Goal: Task Accomplishment & Management: Complete application form

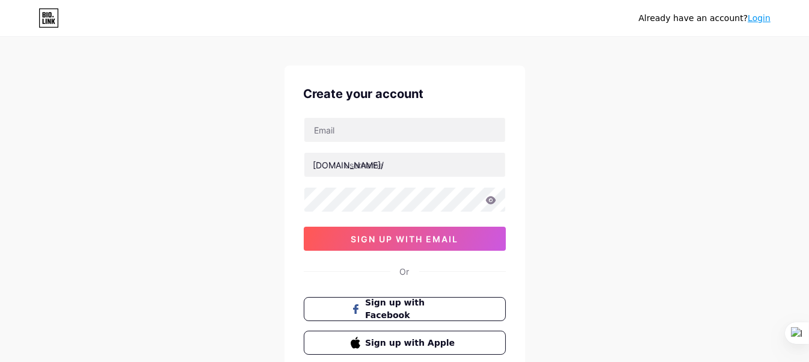
scroll to position [11, 0]
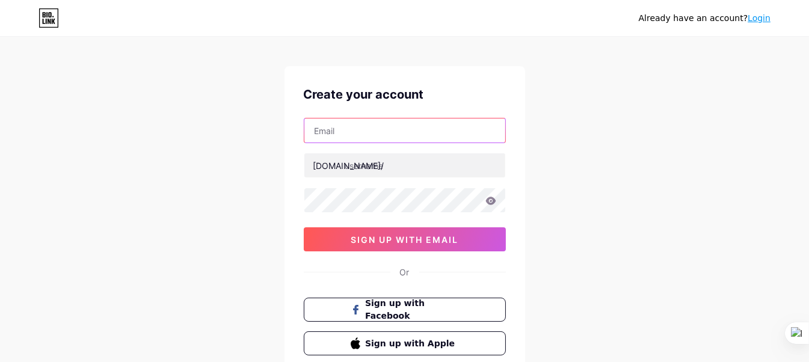
click at [425, 133] on input "text" at bounding box center [405, 131] width 201 height 24
type input "[EMAIL_ADDRESS][DOMAIN_NAME]"
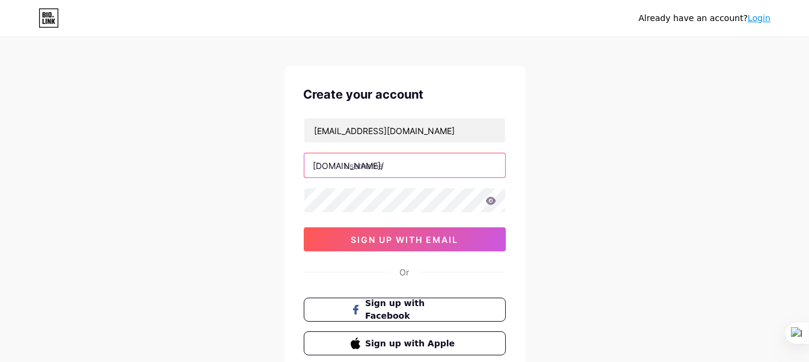
click at [420, 165] on input "text" at bounding box center [405, 165] width 201 height 24
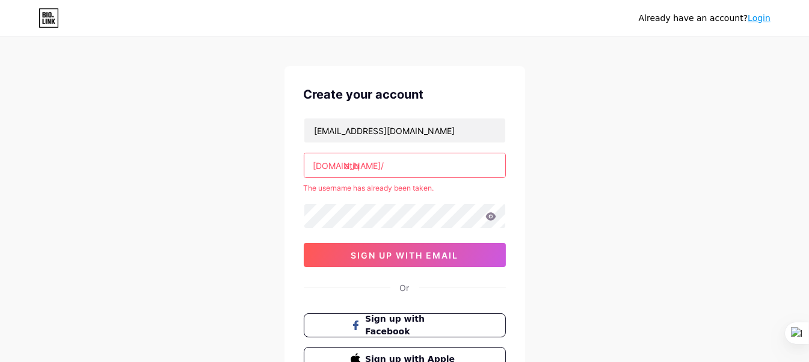
click at [422, 162] on input "atiq" at bounding box center [405, 165] width 201 height 24
click at [412, 203] on div at bounding box center [405, 215] width 202 height 25
click at [411, 161] on input "[PERSON_NAME]" at bounding box center [405, 165] width 201 height 24
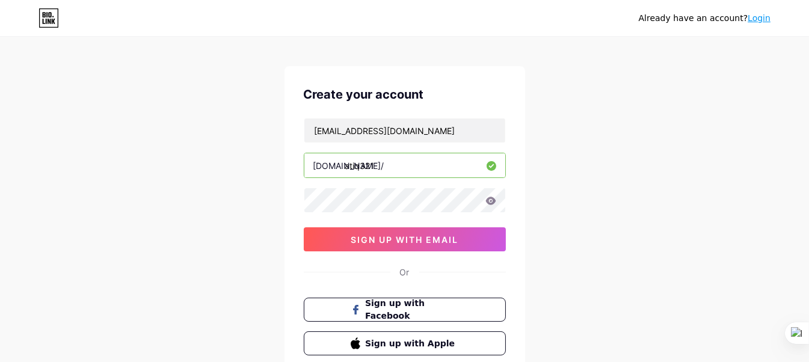
type input "atiq321"
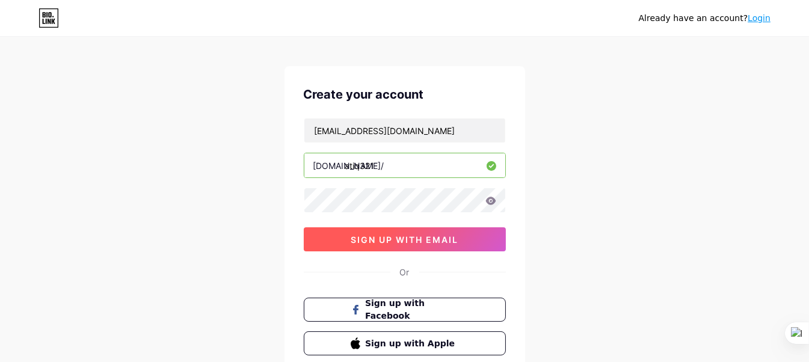
click at [450, 239] on span "sign up with email" at bounding box center [405, 240] width 108 height 10
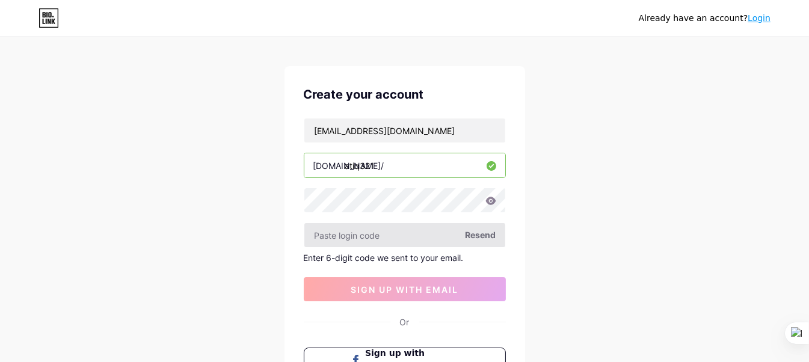
click at [403, 232] on input "text" at bounding box center [405, 235] width 201 height 24
click at [478, 234] on span "Resend" at bounding box center [481, 235] width 31 height 13
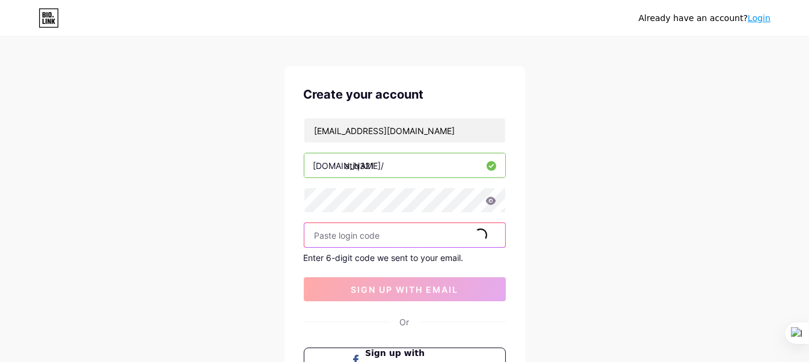
click at [394, 237] on input "text" at bounding box center [405, 235] width 201 height 24
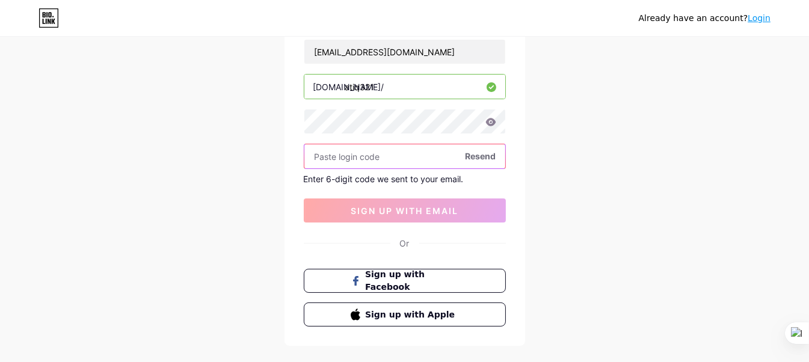
scroll to position [100, 0]
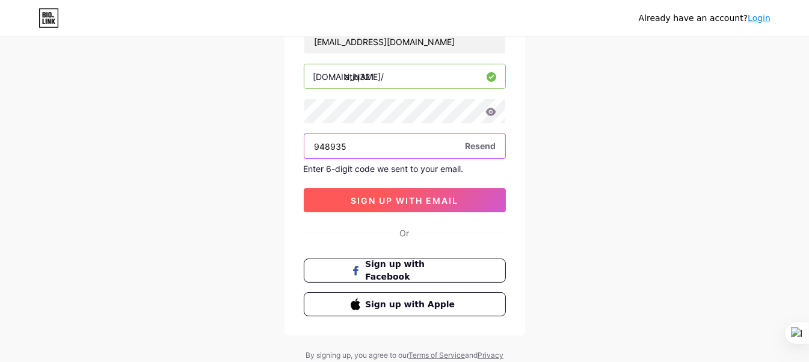
type input "948935"
click at [406, 196] on span "sign up with email" at bounding box center [405, 201] width 108 height 10
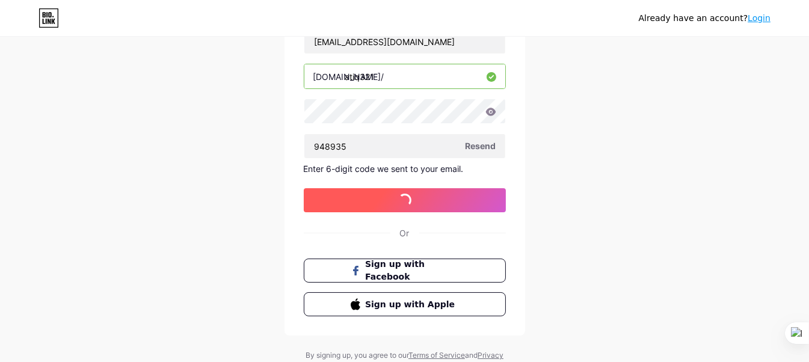
scroll to position [0, 0]
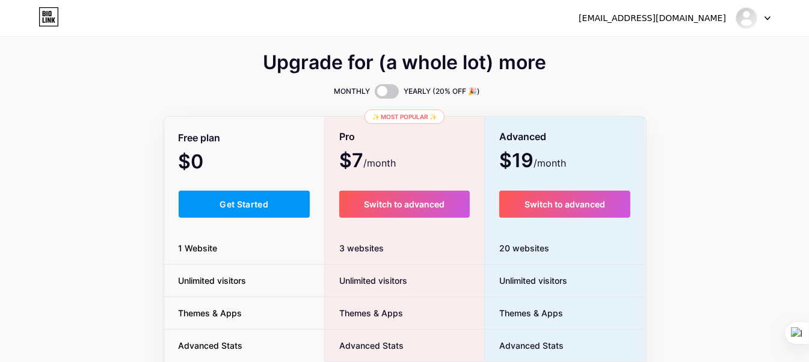
click at [710, 86] on div "Upgrade for (a whole lot) more MONTHLY YEARLY (20% OFF 🎉) Free plan $0 /month G…" at bounding box center [404, 298] width 809 height 487
click at [767, 18] on icon at bounding box center [768, 18] width 5 height 3
click at [687, 158] on div "Upgrade for (a whole lot) more MONTHLY YEARLY (20% OFF 🎉) Free plan $0 /month G…" at bounding box center [404, 298] width 809 height 487
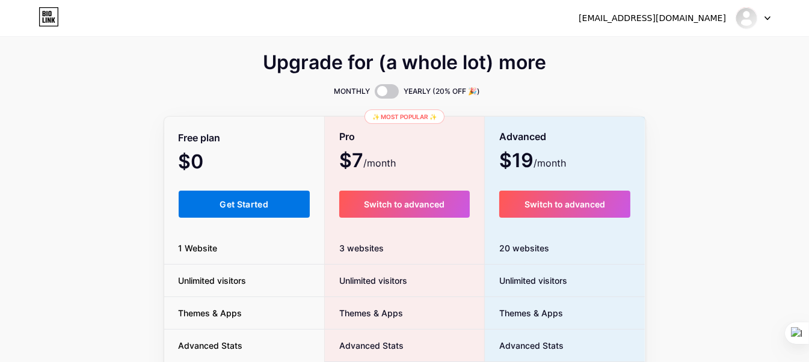
click at [253, 212] on button "Get Started" at bounding box center [245, 204] width 132 height 27
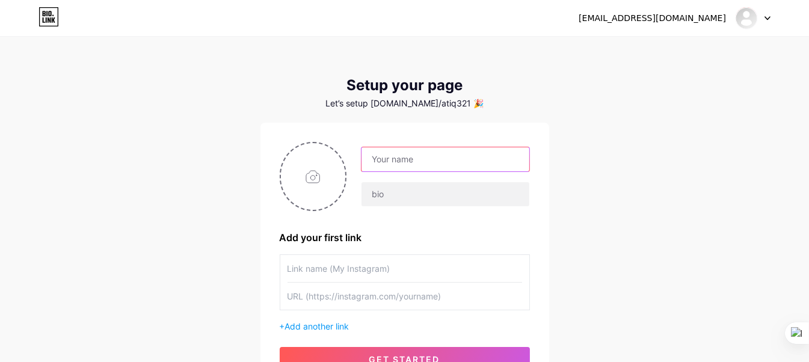
click at [421, 162] on input "text" at bounding box center [445, 159] width 167 height 24
type input "[PERSON_NAME]"
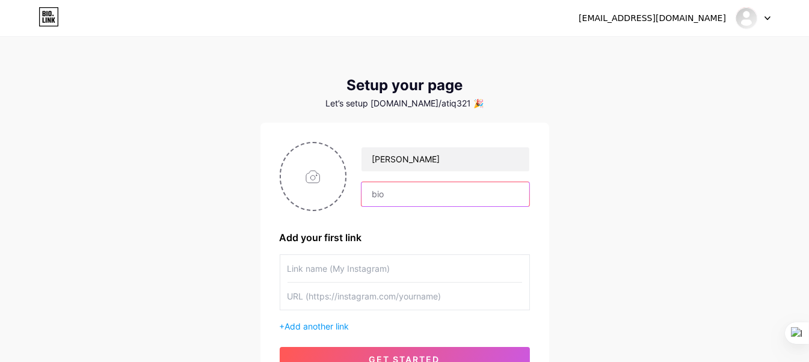
click at [407, 196] on input "text" at bounding box center [445, 194] width 167 height 24
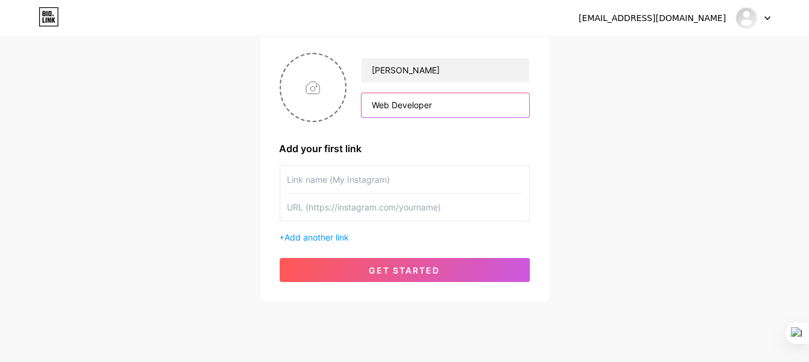
scroll to position [90, 0]
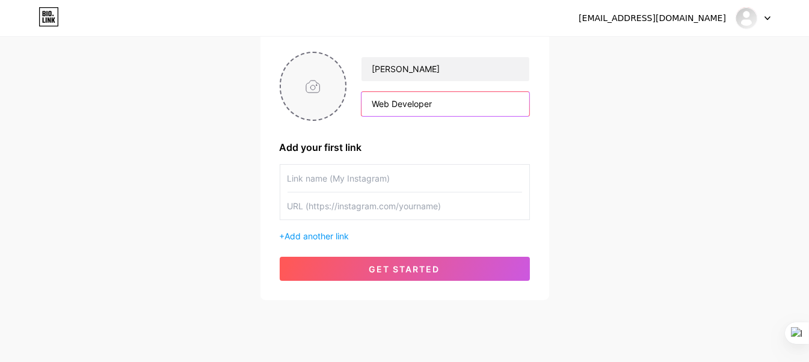
type input "Web Developer"
click at [308, 91] on input "file" at bounding box center [313, 86] width 65 height 67
type input "C:\fakepath\WhatsApp Image [DATE] 3.41.55 PM.jpeg"
click at [356, 178] on input "text" at bounding box center [405, 178] width 235 height 27
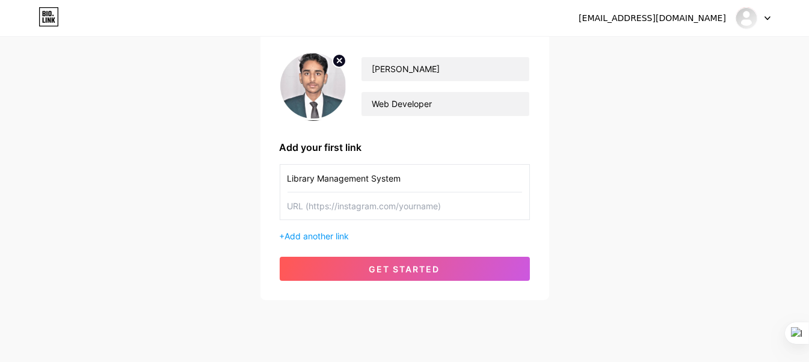
type input "Library Management System"
click at [330, 210] on input "text" at bounding box center [405, 206] width 235 height 27
paste input "[URL][DOMAIN_NAME]"
type input "[URL][DOMAIN_NAME]"
click at [327, 234] on span "Add another link" at bounding box center [317, 236] width 64 height 10
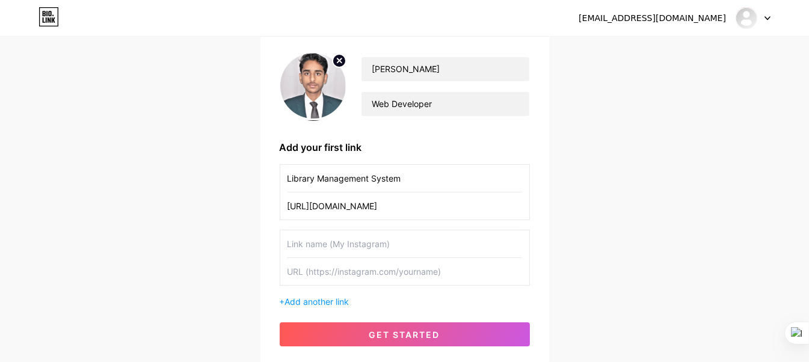
click at [341, 241] on input "text" at bounding box center [405, 244] width 235 height 27
type input "Dev Portfolio"
click at [347, 277] on input "text" at bounding box center [405, 271] width 235 height 27
click at [306, 300] on span "Add another link" at bounding box center [317, 302] width 64 height 10
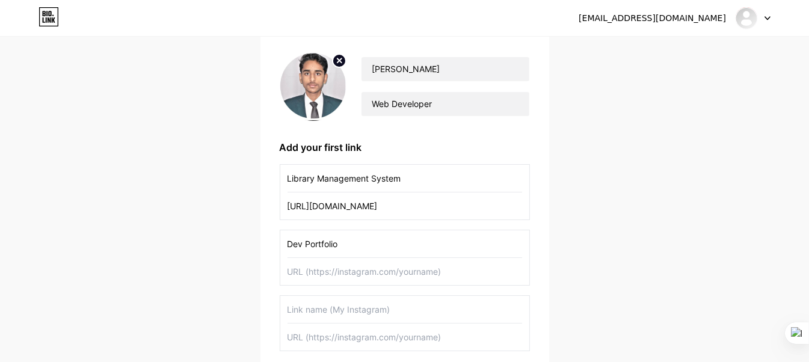
click at [317, 308] on input "text" at bounding box center [405, 309] width 235 height 27
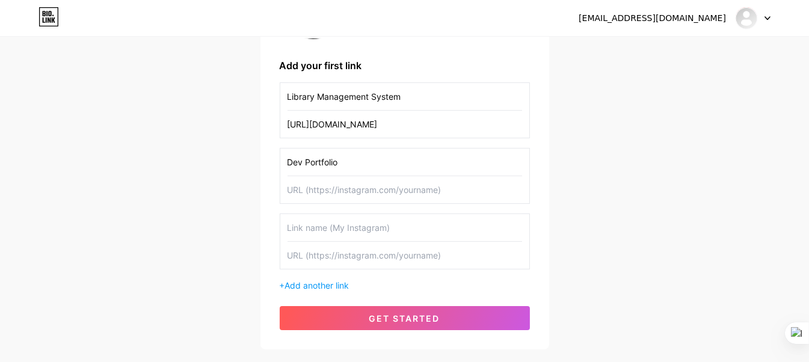
scroll to position [181, 0]
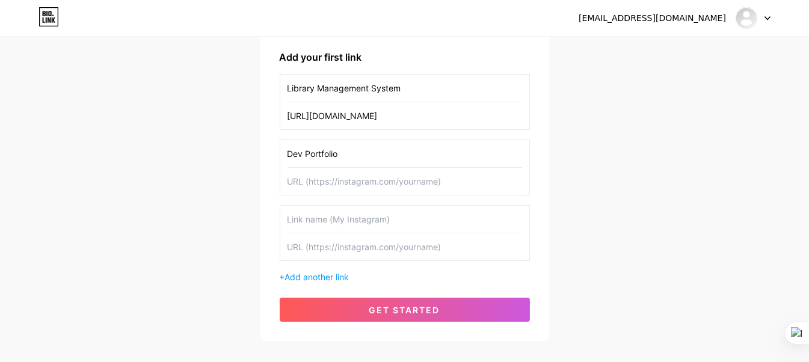
click at [369, 173] on input "text" at bounding box center [405, 181] width 235 height 27
click at [382, 188] on input "text" at bounding box center [405, 181] width 235 height 27
paste input "[URL][DOMAIN_NAME]"
type input "[URL][DOMAIN_NAME]"
click at [357, 217] on input "text" at bounding box center [405, 219] width 235 height 27
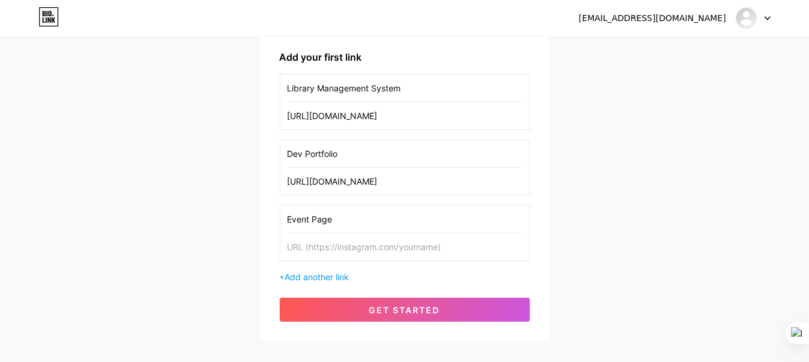
type input "Event Page"
click at [356, 248] on input "text" at bounding box center [405, 247] width 235 height 27
click at [338, 247] on input "text" at bounding box center [405, 247] width 235 height 27
paste input "[URL][DOMAIN_NAME]"
type input "[URL][DOMAIN_NAME]"
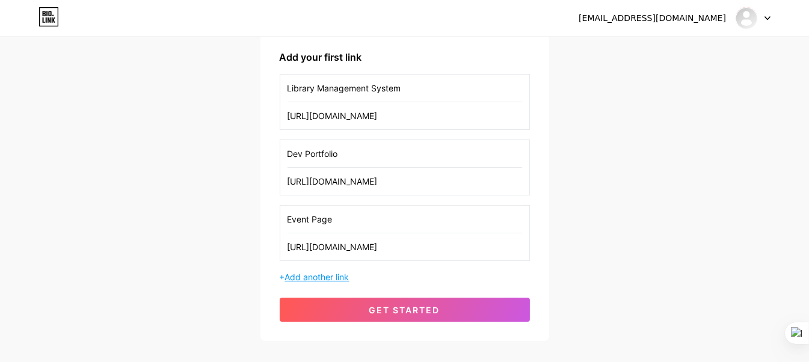
click at [326, 274] on span "Add another link" at bounding box center [317, 277] width 64 height 10
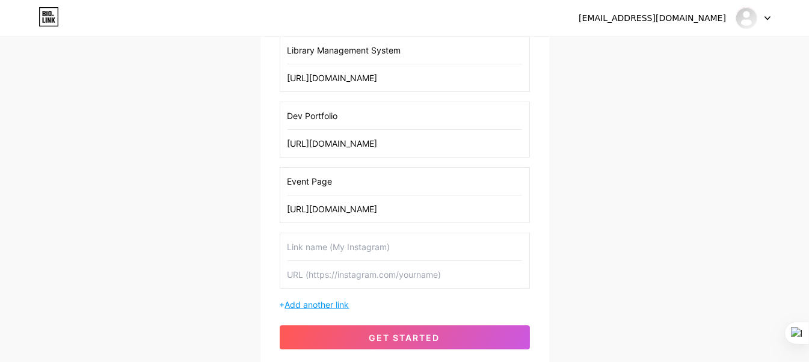
scroll to position [220, 0]
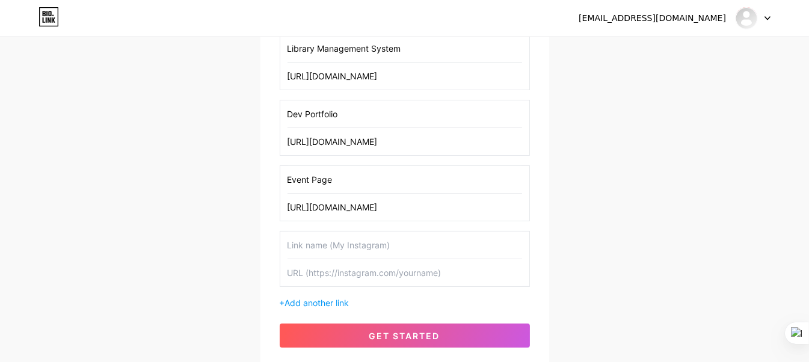
click at [337, 240] on input "text" at bounding box center [405, 245] width 235 height 27
type input "Password Generator"
click at [370, 270] on input "text" at bounding box center [405, 272] width 235 height 27
paste input "[URL][DOMAIN_NAME]"
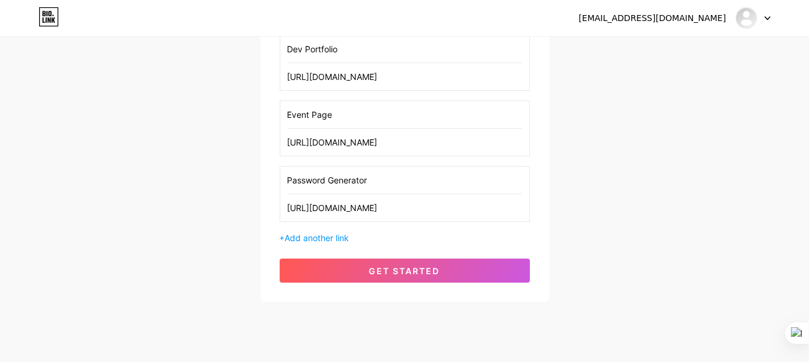
scroll to position [299, 0]
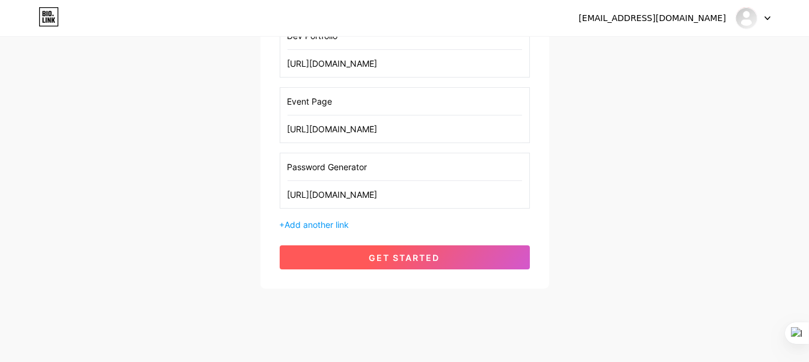
type input "[URL][DOMAIN_NAME]"
click at [434, 253] on span "get started" at bounding box center [405, 258] width 71 height 10
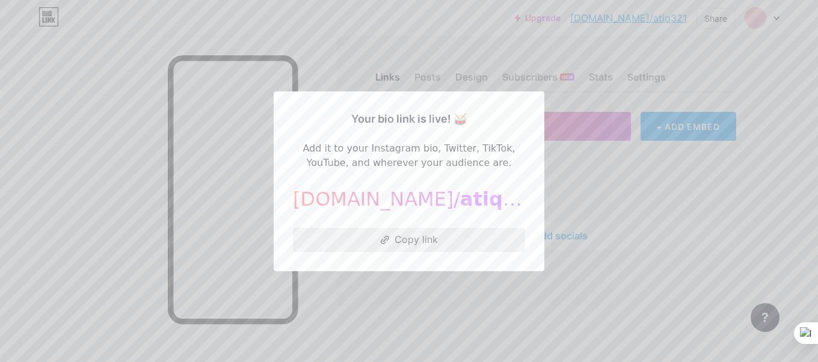
click at [425, 244] on button "Copy link" at bounding box center [409, 240] width 232 height 24
click at [398, 235] on button "Copy link" at bounding box center [409, 240] width 232 height 24
click at [385, 21] on div at bounding box center [409, 181] width 818 height 362
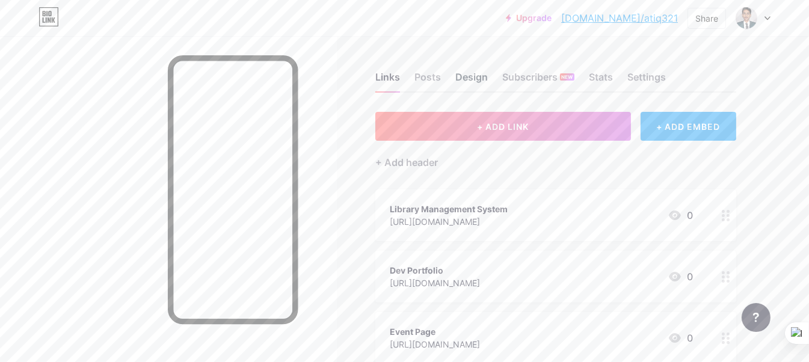
click at [469, 74] on div "Design" at bounding box center [472, 81] width 32 height 22
click at [632, 75] on div "Settings" at bounding box center [647, 81] width 39 height 22
click at [537, 74] on div "Subscribers NEW" at bounding box center [539, 81] width 72 height 22
click at [459, 80] on div "Design" at bounding box center [472, 81] width 32 height 22
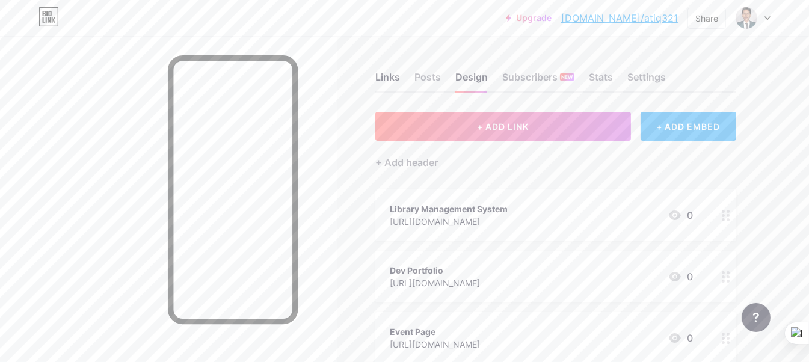
click at [697, 135] on div "+ ADD EMBED" at bounding box center [689, 126] width 96 height 29
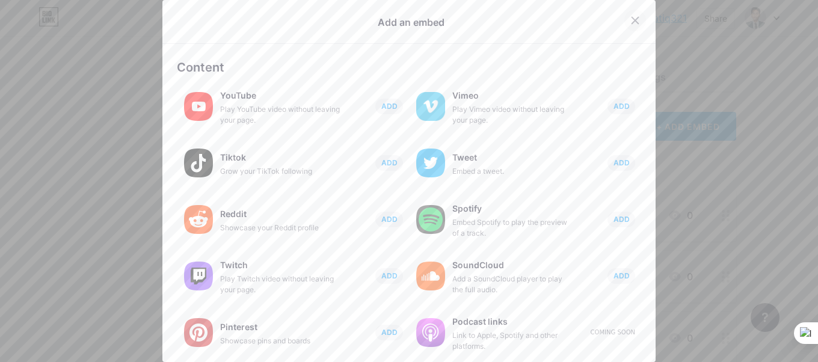
click at [631, 23] on icon at bounding box center [636, 21] width 10 height 10
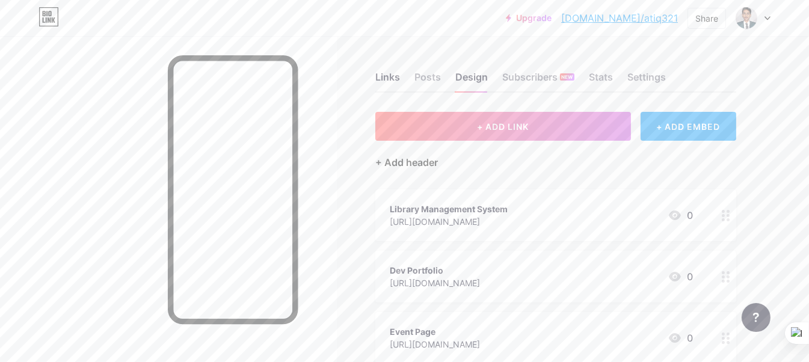
click at [404, 158] on div "+ Add header" at bounding box center [407, 162] width 63 height 14
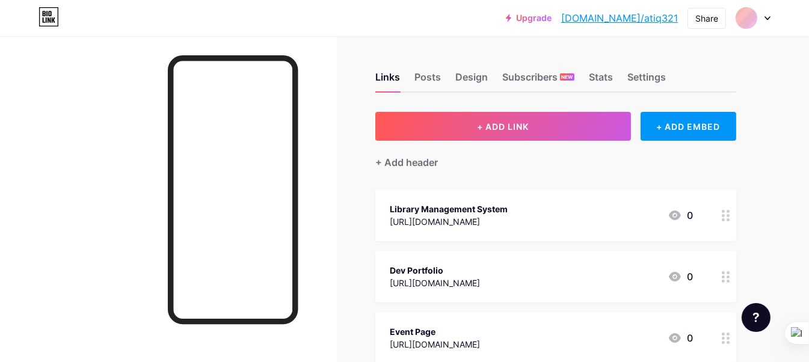
click at [767, 12] on div at bounding box center [753, 18] width 35 height 22
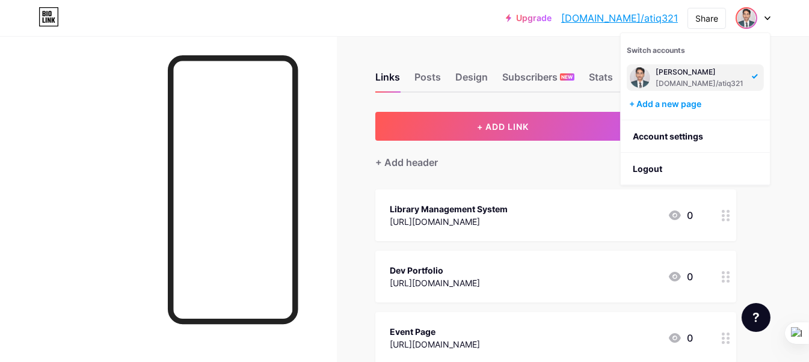
click at [524, 49] on div "Links Posts Design Subscribers NEW Stats Settings + ADD LINK + ADD EMBED + Add …" at bounding box center [393, 301] width 787 height 530
